Goal: Task Accomplishment & Management: Use online tool/utility

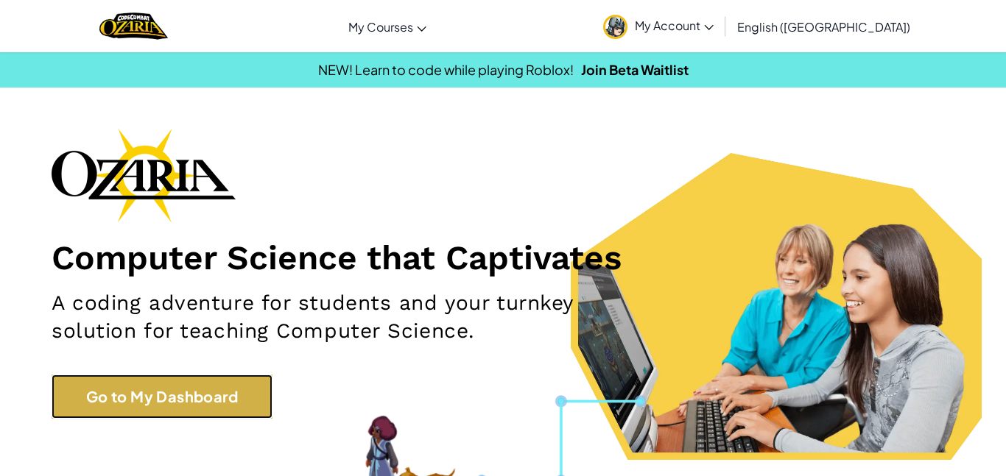
click at [122, 406] on link "Go to My Dashboard" at bounding box center [162, 397] width 221 height 44
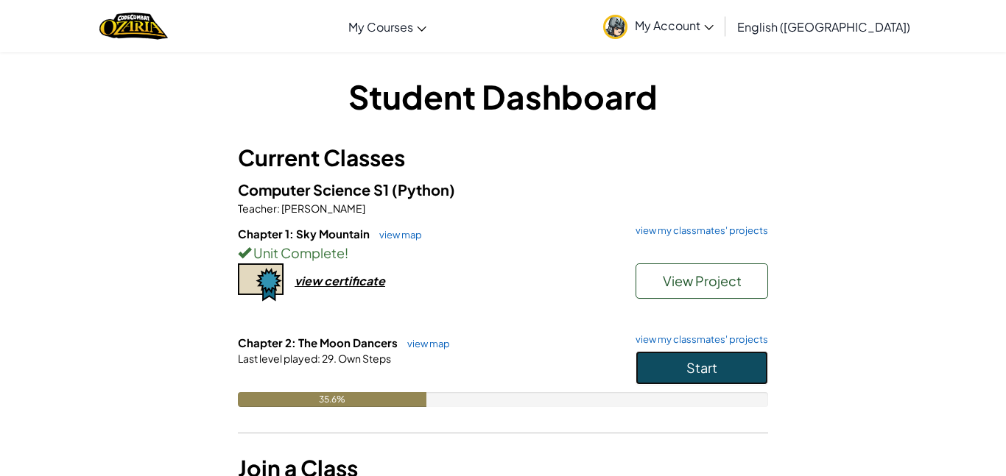
click at [694, 384] on button "Start" at bounding box center [701, 368] width 133 height 34
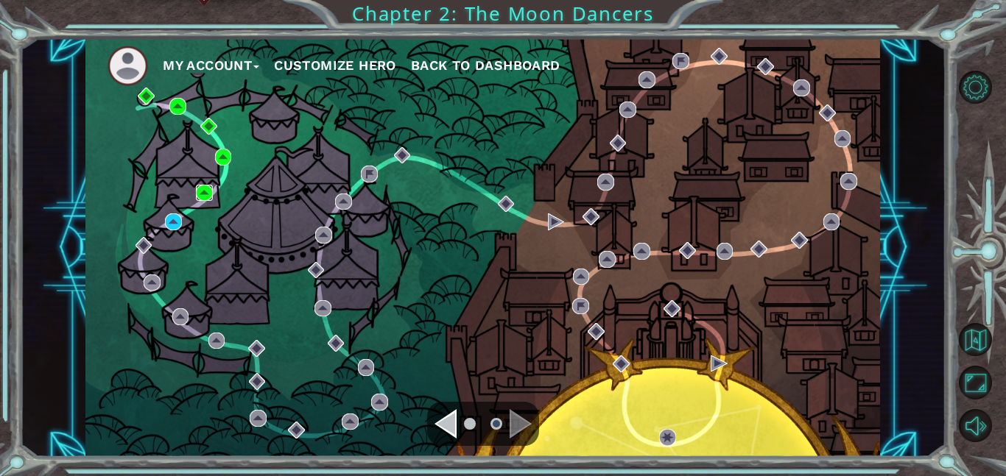
click at [202, 191] on img at bounding box center [204, 193] width 17 height 17
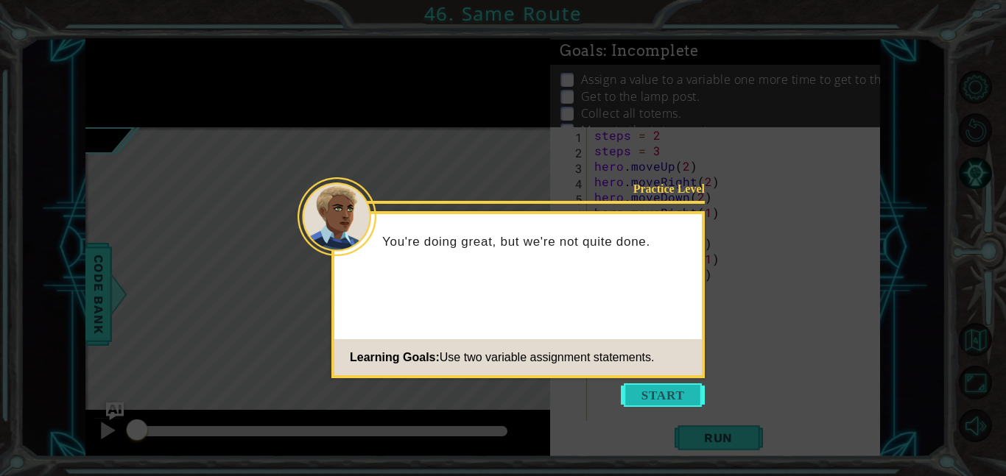
click at [660, 392] on button "Start" at bounding box center [663, 396] width 84 height 24
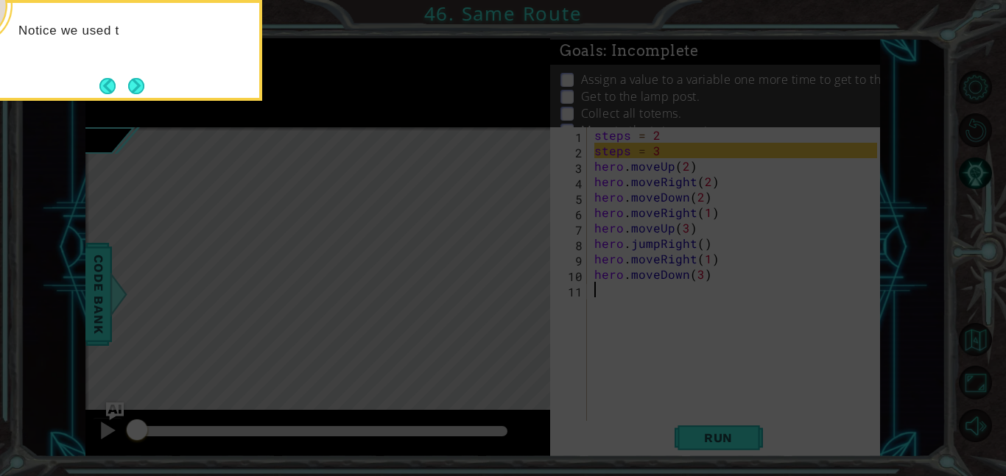
click at [660, 392] on icon at bounding box center [503, 238] width 1006 height 476
